Goal: Find specific page/section: Find specific page/section

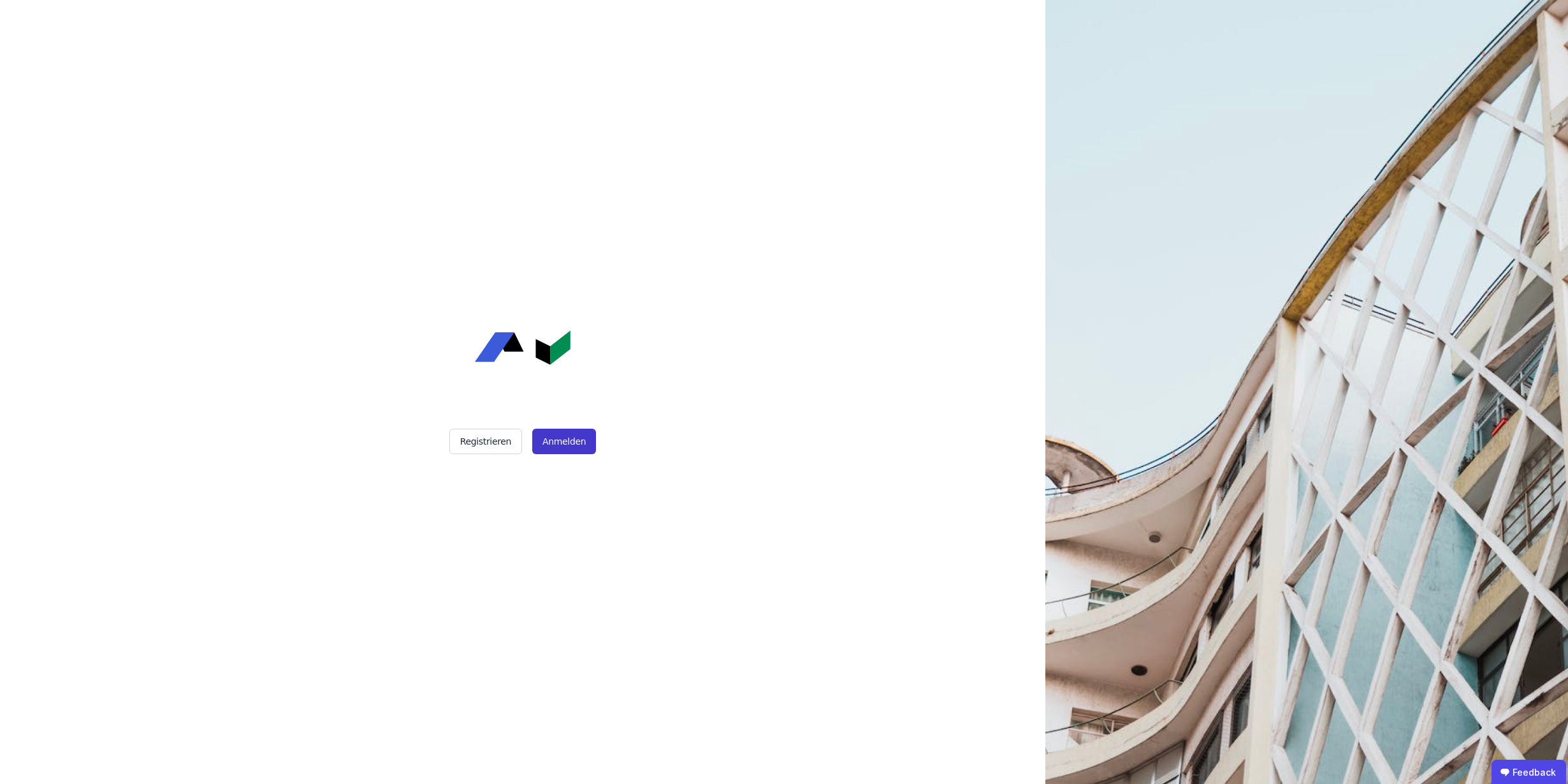
click at [561, 438] on button "Anmelden" at bounding box center [564, 440] width 64 height 25
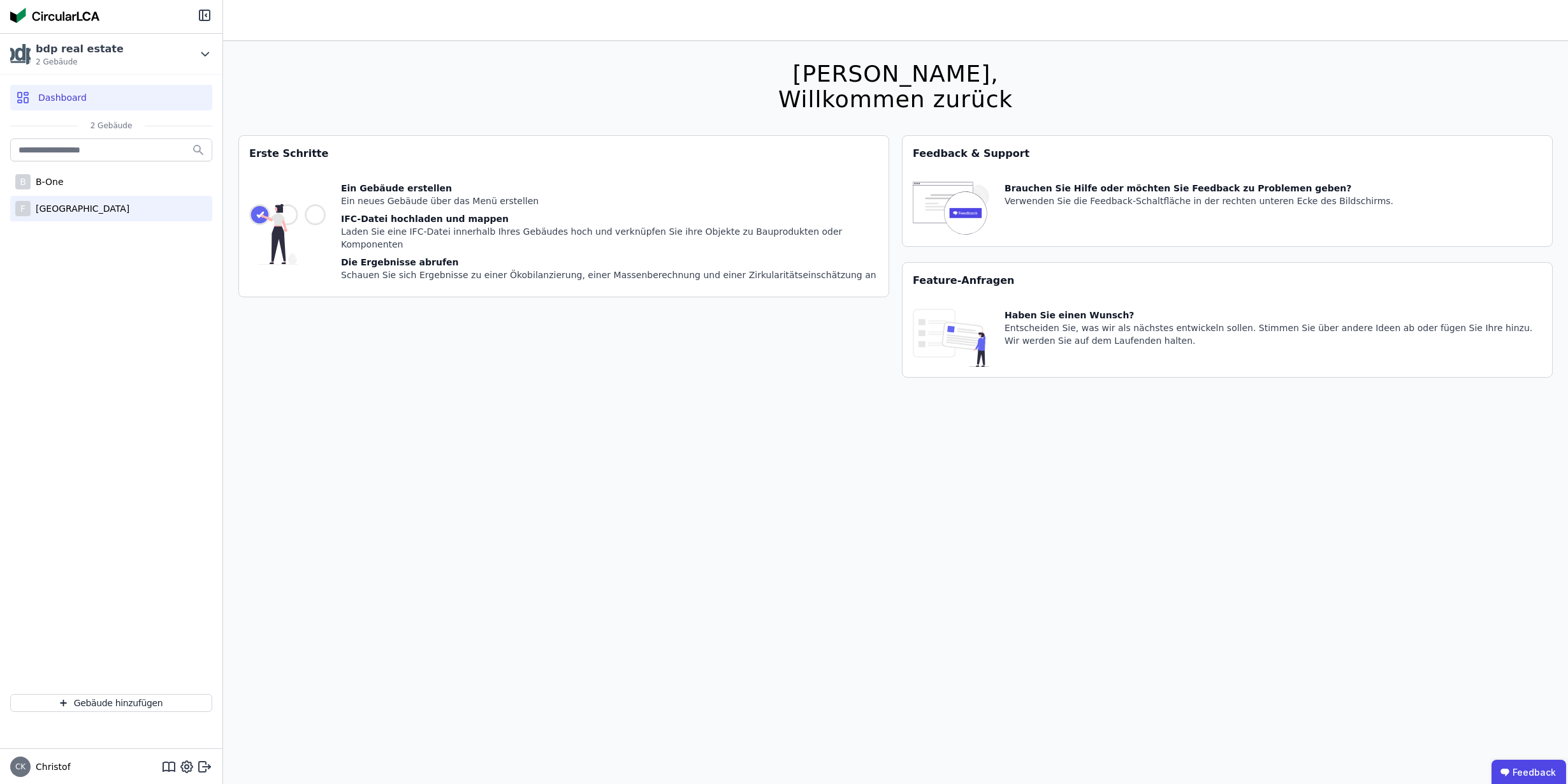
click at [63, 209] on div "[GEOGRAPHIC_DATA]" at bounding box center [80, 208] width 99 height 13
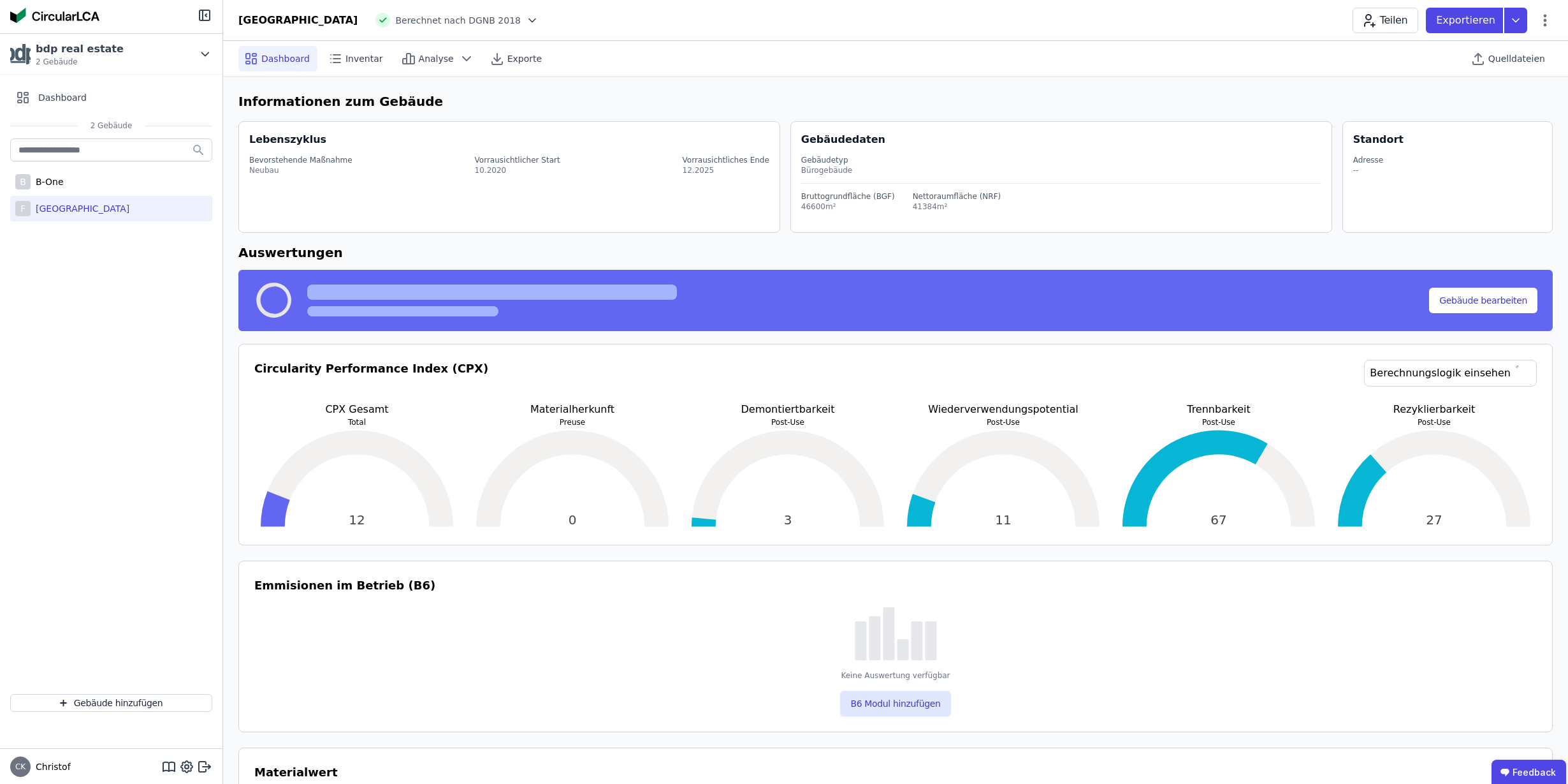
select select "*"
